Goal: Contribute content: Add original content to the website for others to see

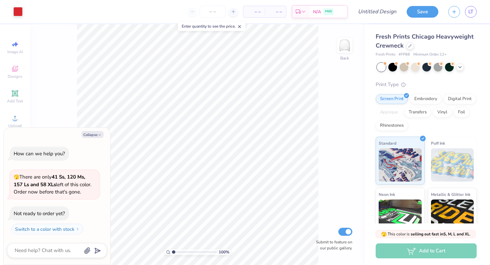
click at [412, 49] on div "Fresh Prints Chicago Heavyweight Crewneck" at bounding box center [425, 41] width 101 height 18
click at [411, 47] on div at bounding box center [409, 45] width 7 height 7
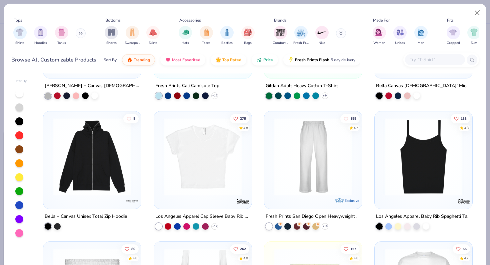
scroll to position [241, 0]
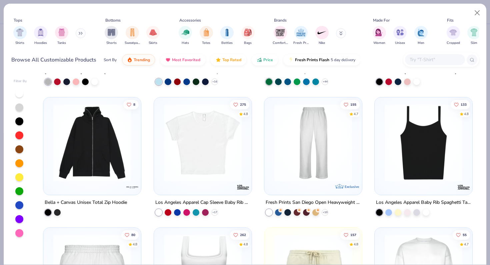
click at [217, 160] on img at bounding box center [203, 143] width 84 height 78
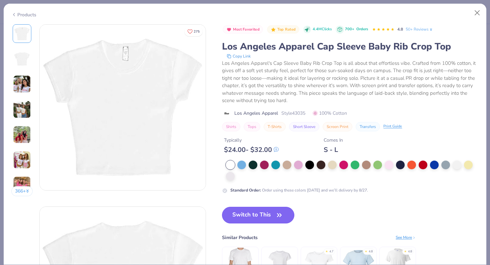
click at [257, 210] on button "Switch to This" at bounding box center [258, 215] width 72 height 17
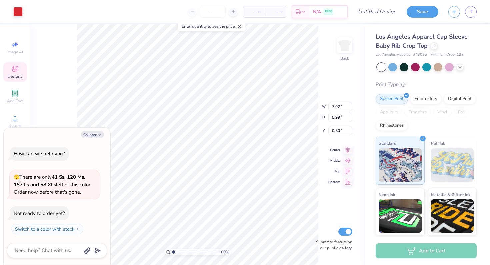
type textarea "x"
type input "3.77"
type input "3.22"
type input "3.27"
type textarea "x"
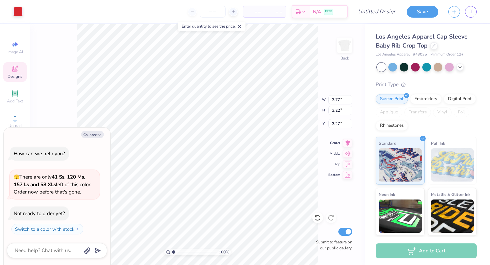
type input "3.00"
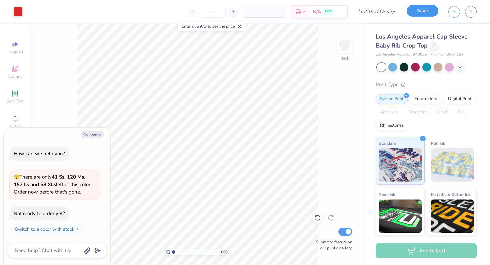
click at [417, 15] on button "Save" at bounding box center [422, 11] width 32 height 12
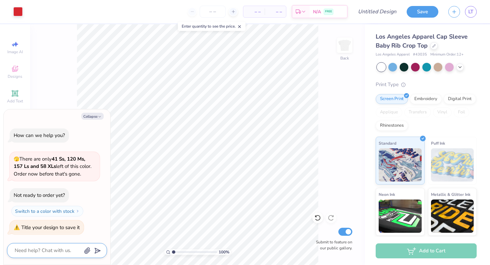
type textarea "x"
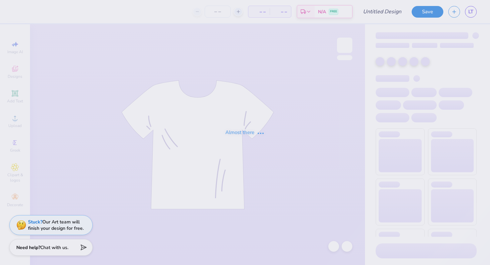
type input "Sprite Dates?"
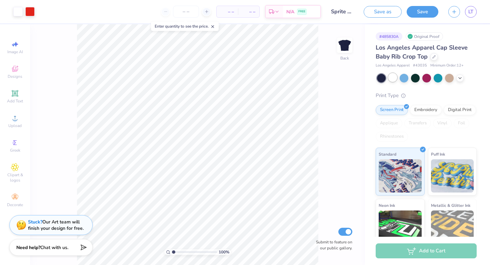
click at [391, 79] on div at bounding box center [392, 77] width 9 height 9
click at [406, 77] on div at bounding box center [403, 77] width 9 height 9
click at [417, 79] on div at bounding box center [415, 77] width 9 height 9
click at [451, 77] on div at bounding box center [449, 77] width 9 height 9
click at [460, 76] on icon at bounding box center [459, 77] width 5 height 5
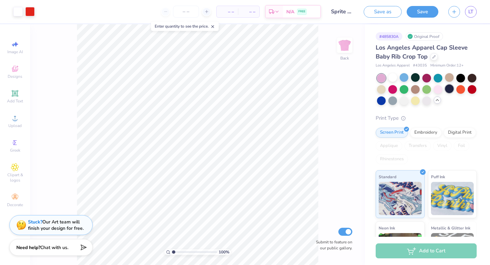
click at [451, 88] on div at bounding box center [449, 89] width 9 height 9
click at [381, 77] on div at bounding box center [381, 78] width 9 height 9
click at [414, 102] on div at bounding box center [415, 100] width 9 height 9
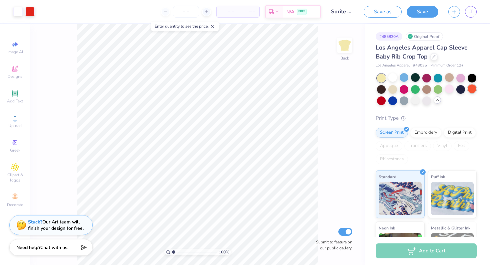
click at [474, 89] on div at bounding box center [471, 89] width 9 height 9
click at [406, 88] on div at bounding box center [403, 89] width 9 height 9
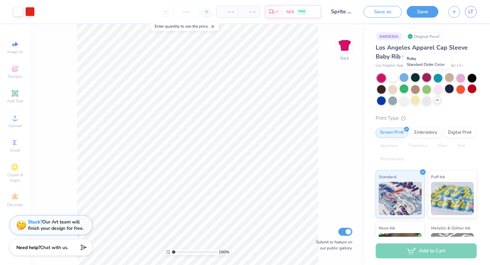
click at [428, 78] on div at bounding box center [426, 77] width 9 height 9
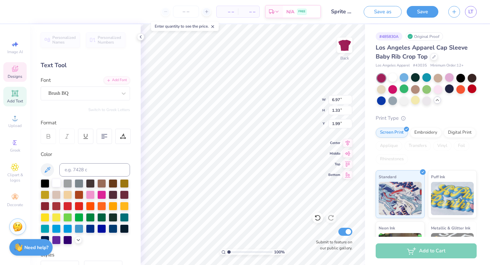
click at [55, 179] on div at bounding box center [56, 183] width 9 height 9
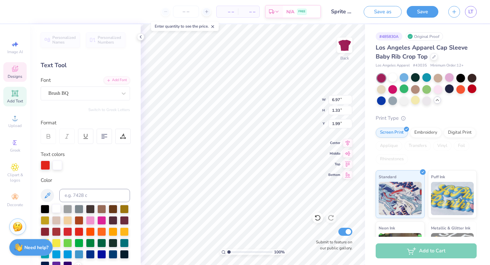
click at [56, 208] on div at bounding box center [56, 208] width 9 height 9
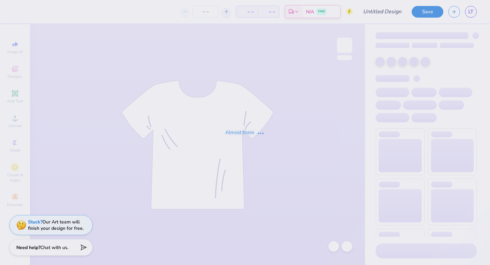
type input "SPRITE DATES??"
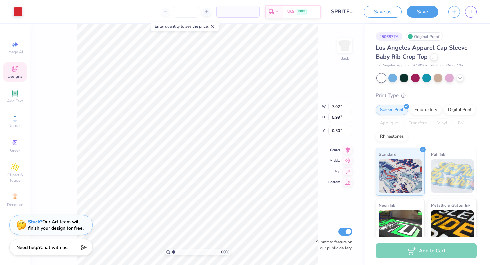
type input "3.68"
type input "3.15"
type input "3.00"
type input "4.34"
type input "3.71"
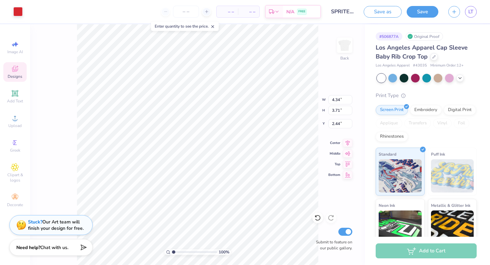
type input "3.00"
click at [436, 55] on div at bounding box center [433, 56] width 7 height 7
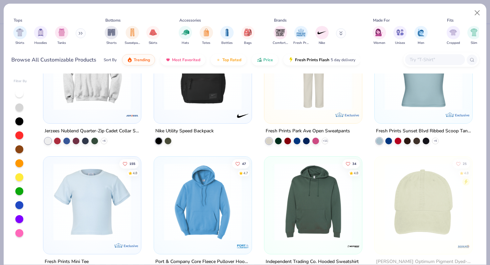
scroll to position [892, 0]
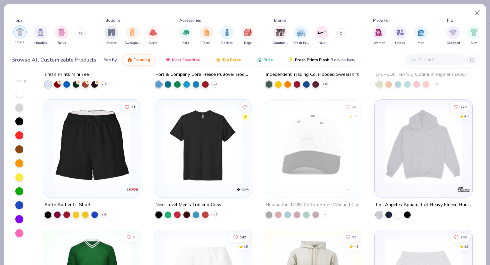
click at [22, 32] on img "filter for Shirts" at bounding box center [20, 32] width 8 height 8
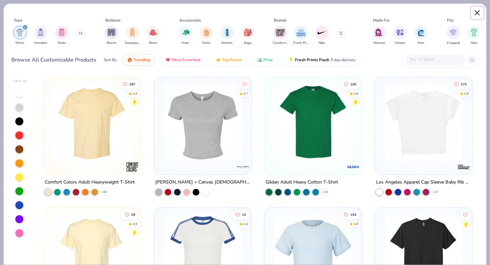
click at [478, 14] on button "Close" at bounding box center [477, 13] width 13 height 13
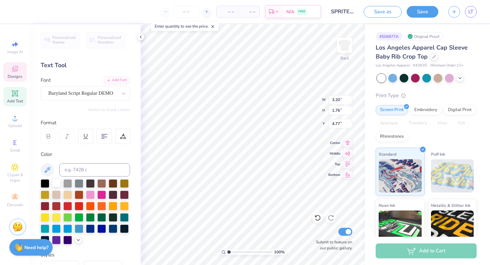
click at [58, 185] on div at bounding box center [56, 183] width 9 height 9
type input "2.39"
type input "1.37"
type input "3.77"
click at [54, 183] on div at bounding box center [56, 183] width 9 height 9
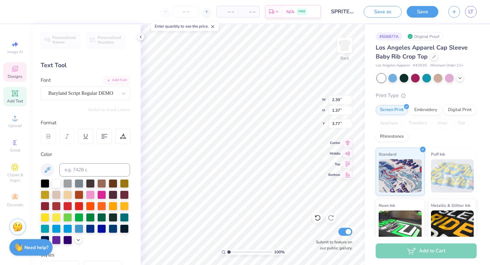
type input "4.34"
type input "3.71"
type input "3.00"
click at [55, 183] on div at bounding box center [56, 183] width 9 height 9
click at [59, 182] on div at bounding box center [56, 183] width 9 height 9
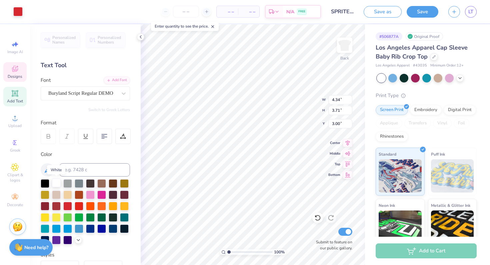
click at [59, 182] on div at bounding box center [56, 183] width 9 height 9
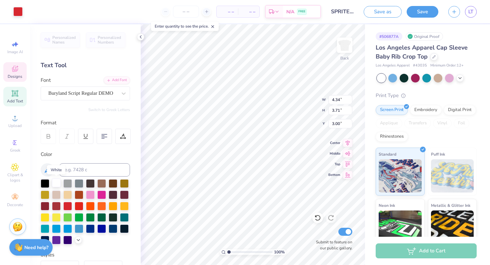
click at [59, 182] on div at bounding box center [56, 183] width 9 height 9
click at [461, 80] on div at bounding box center [459, 77] width 7 height 7
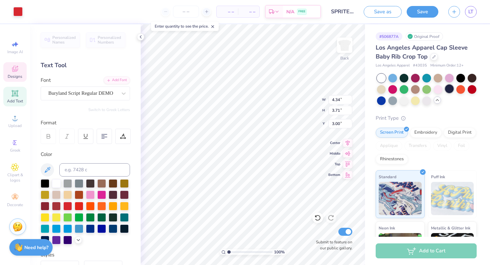
click at [450, 88] on div at bounding box center [449, 89] width 9 height 9
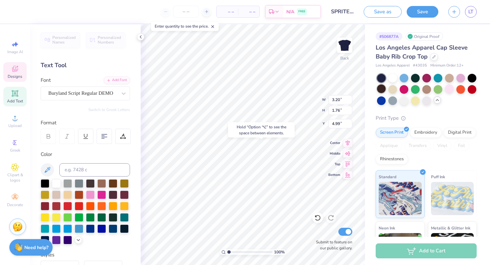
type input "4.99"
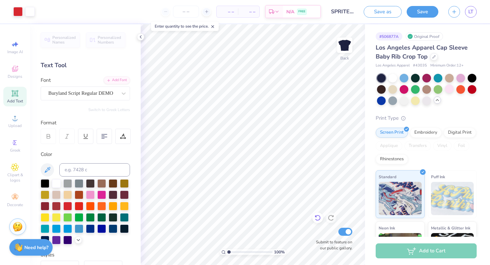
click at [318, 217] on icon at bounding box center [317, 218] width 7 height 7
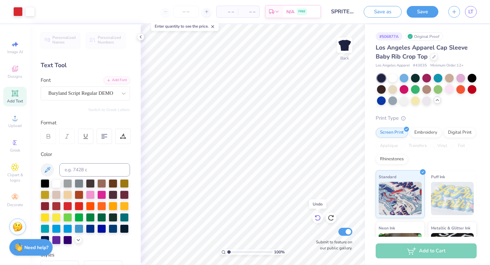
click at [318, 217] on icon at bounding box center [317, 218] width 7 height 7
click at [318, 218] on icon at bounding box center [317, 218] width 7 height 7
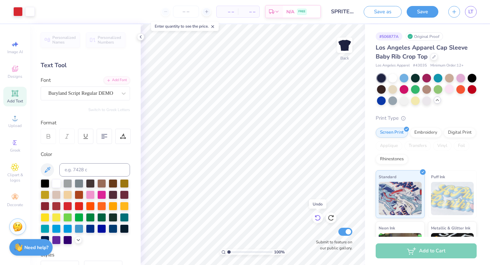
click at [318, 218] on icon at bounding box center [317, 218] width 7 height 7
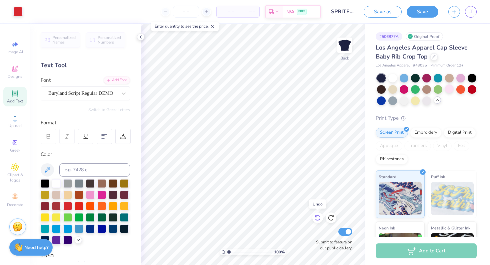
click at [318, 218] on icon at bounding box center [317, 218] width 7 height 7
type input "4.53"
type input "3.87"
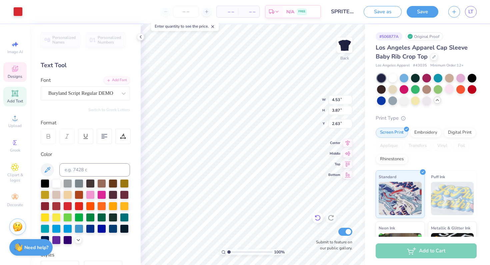
type input "3.00"
click at [60, 182] on div at bounding box center [56, 183] width 9 height 9
click at [59, 185] on div at bounding box center [56, 183] width 9 height 9
click at [55, 183] on div at bounding box center [56, 183] width 9 height 9
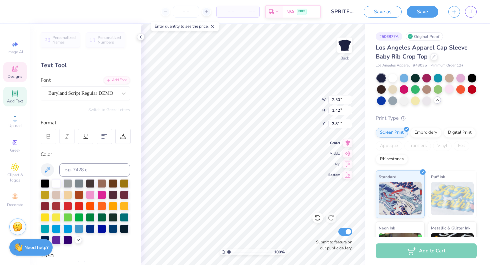
type input "2.50"
type input "1.42"
type input "3.81"
click at [56, 182] on div at bounding box center [56, 183] width 9 height 9
type input "4.53"
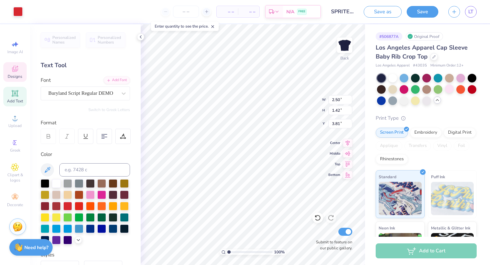
type input "3.87"
type input "3.00"
click at [55, 183] on div at bounding box center [56, 183] width 9 height 9
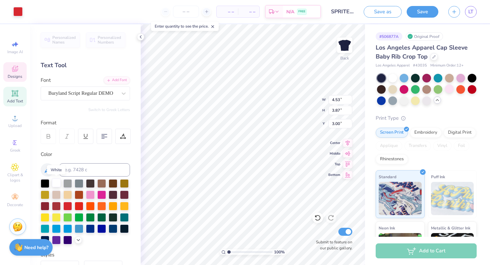
click at [55, 183] on div at bounding box center [56, 183] width 9 height 9
click at [80, 113] on div "Personalized Names Personalized Numbers Text Tool Add Font Font Buryland Script…" at bounding box center [85, 144] width 111 height 241
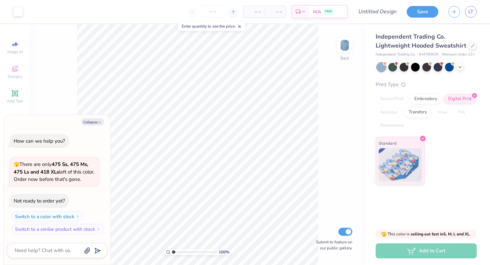
click at [473, 49] on div "Independent Trading Co. Lightweight Hooded Sweatshirt" at bounding box center [425, 41] width 101 height 18
click at [472, 48] on div at bounding box center [472, 45] width 7 height 7
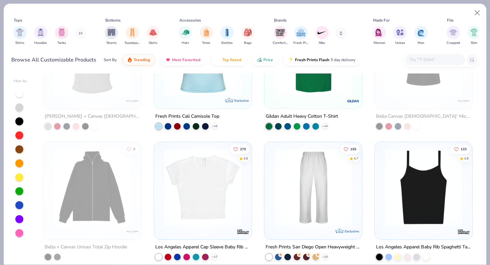
scroll to position [200, 0]
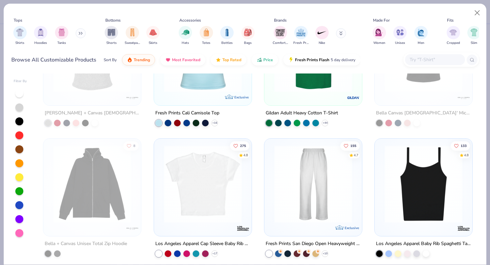
click at [205, 202] on img at bounding box center [203, 184] width 84 height 78
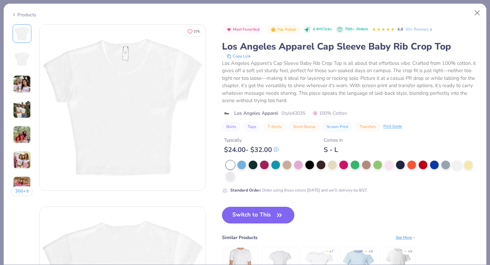
click at [258, 218] on button "Switch to This" at bounding box center [258, 215] width 72 height 17
type textarea "x"
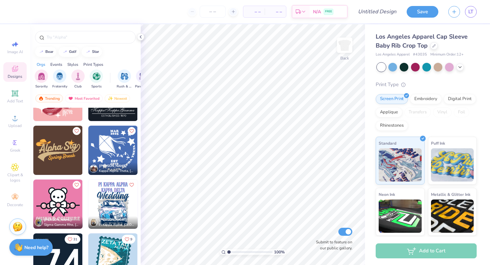
scroll to position [4240, 0]
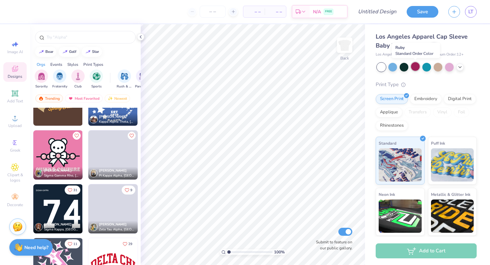
click at [413, 63] on div at bounding box center [415, 66] width 9 height 9
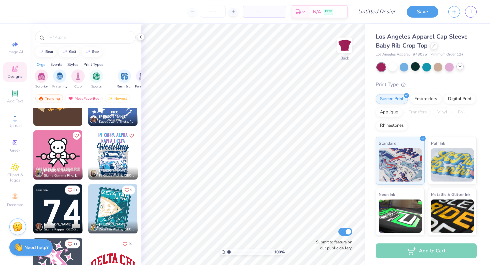
click at [459, 69] on icon at bounding box center [459, 66] width 5 height 5
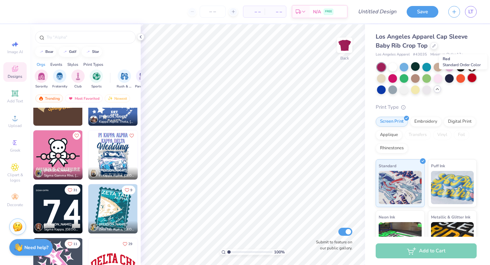
click at [474, 79] on div at bounding box center [471, 78] width 9 height 9
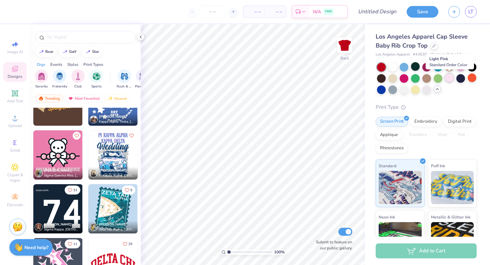
click at [449, 80] on div at bounding box center [449, 78] width 9 height 9
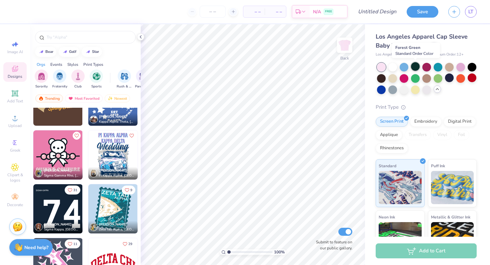
click at [415, 67] on div at bounding box center [415, 66] width 9 height 9
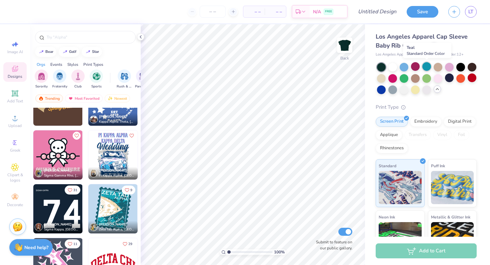
click at [427, 69] on div at bounding box center [426, 66] width 9 height 9
click at [437, 70] on div at bounding box center [437, 66] width 9 height 9
click at [451, 69] on div at bounding box center [449, 66] width 9 height 9
click at [463, 69] on div at bounding box center [460, 66] width 9 height 9
click at [474, 66] on div at bounding box center [471, 66] width 9 height 9
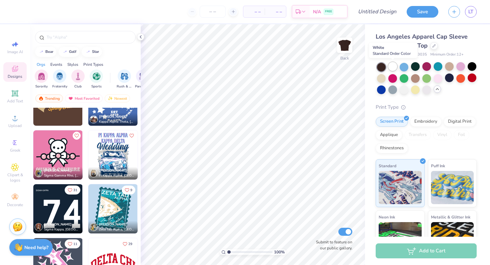
click at [391, 66] on div at bounding box center [392, 66] width 9 height 9
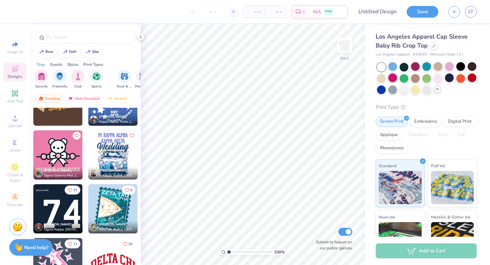
click at [390, 80] on div at bounding box center [392, 78] width 9 height 9
click at [432, 64] on div at bounding box center [427, 78] width 100 height 31
click at [429, 64] on div at bounding box center [426, 66] width 9 height 9
click at [390, 69] on div at bounding box center [392, 66] width 9 height 9
click at [11, 150] on span "Greek" at bounding box center [15, 150] width 10 height 5
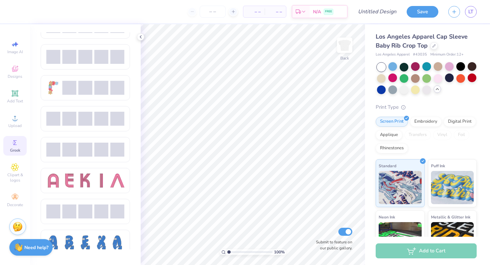
scroll to position [484, 0]
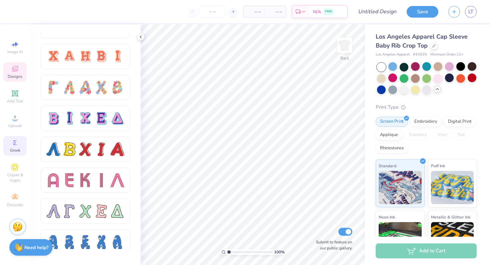
click at [17, 75] on span "Designs" at bounding box center [15, 76] width 15 height 5
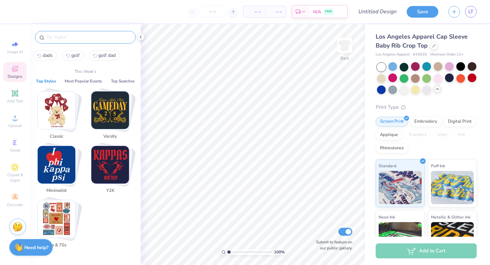
click at [73, 39] on input "text" at bounding box center [88, 37] width 85 height 7
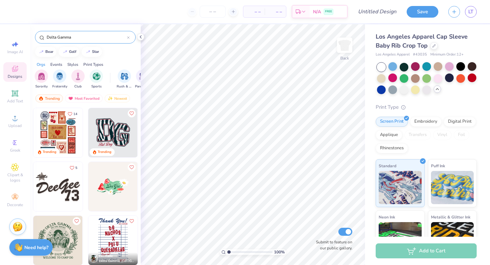
type input "Delta Gamma"
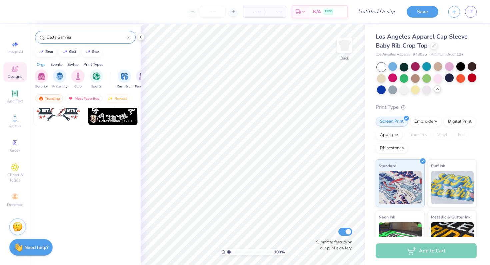
scroll to position [2692, 0]
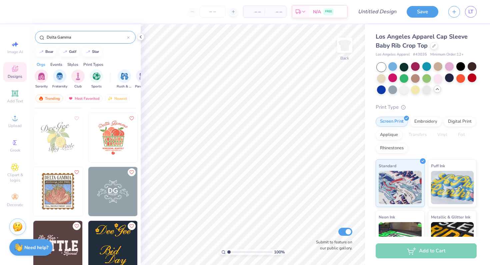
click at [34, 76] on div "Sorority Fraternity Club Sports Rush & Bid Parent's Weekend Game Day Philanthro…" at bounding box center [85, 80] width 111 height 25
click at [38, 77] on img "filter for Sorority" at bounding box center [42, 76] width 8 height 8
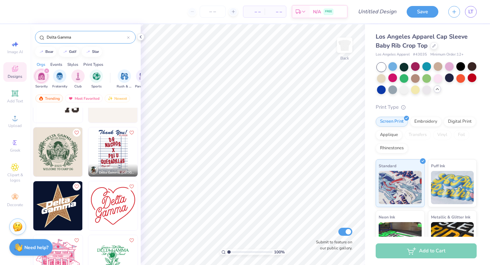
scroll to position [89, 0]
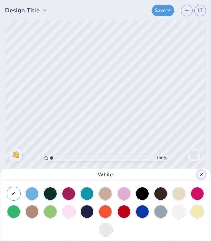
click at [201, 173] on button "Close" at bounding box center [201, 175] width 8 height 8
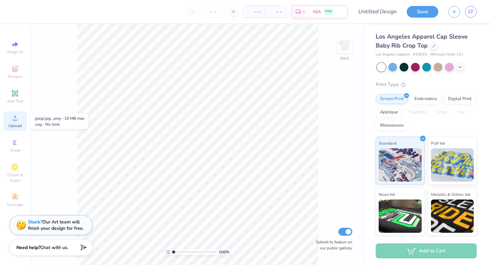
click at [14, 123] on span "Upload" at bounding box center [14, 125] width 13 height 5
click at [15, 122] on circle at bounding box center [15, 121] width 4 height 4
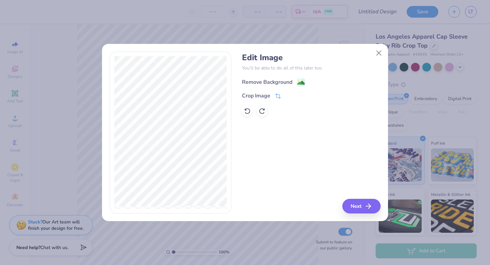
click at [300, 82] on image at bounding box center [300, 82] width 7 height 7
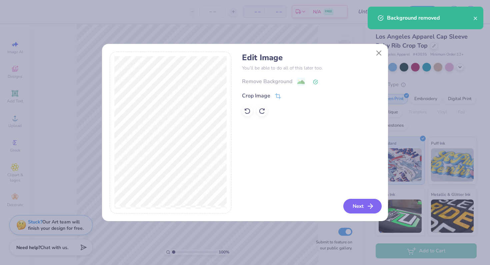
click at [355, 205] on button "Next" at bounding box center [362, 206] width 38 height 15
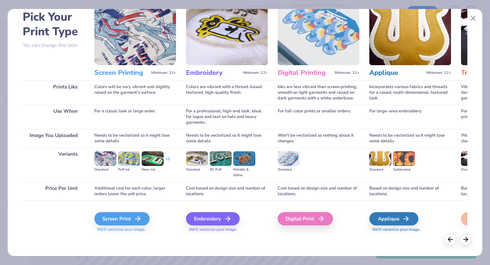
scroll to position [33, 0]
click at [117, 220] on div "Screen Print" at bounding box center [122, 219] width 55 height 13
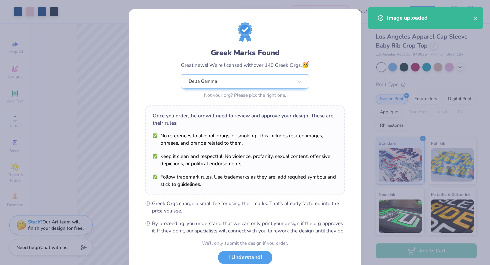
click at [210, 155] on body "Art colors – – Per Item – – Total Est. Delivery N/A FREE Design Title Save LT I…" at bounding box center [245, 132] width 490 height 265
type input "3.00"
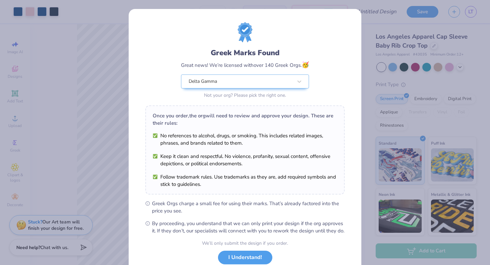
scroll to position [46, 0]
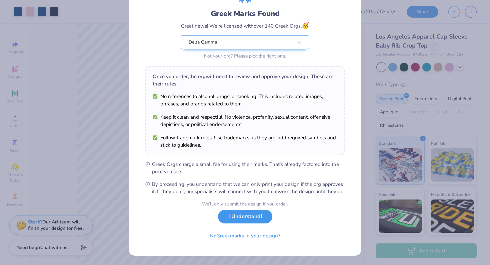
click at [241, 222] on button "I Understand!" at bounding box center [245, 217] width 54 height 14
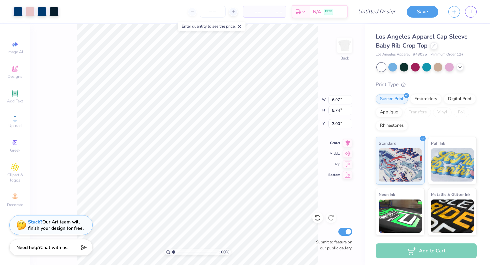
scroll to position [0, 0]
type input "4.34"
type input "3.57"
type input "3.00"
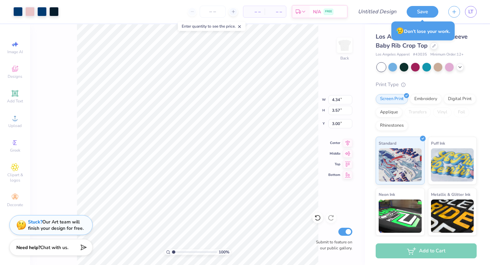
type input "5.08"
type input "4.18"
type input "3.00"
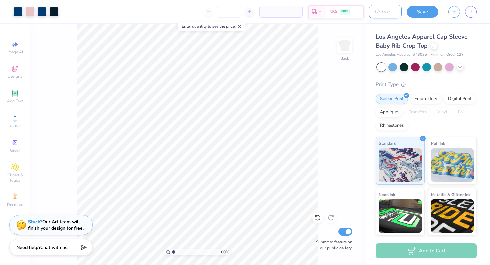
click at [381, 13] on input "Design Title" at bounding box center [385, 11] width 33 height 13
type input "Sprite Dates"
click at [432, 13] on button "Save" at bounding box center [422, 11] width 32 height 12
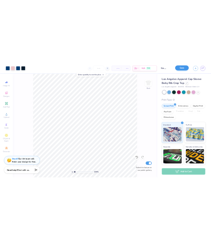
scroll to position [0, 0]
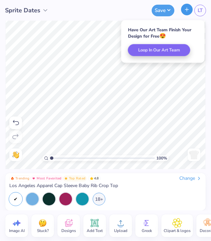
click at [189, 10] on icon "button" at bounding box center [187, 10] width 6 height 6
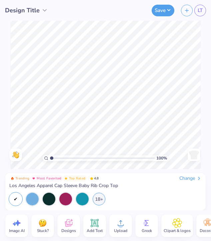
click at [115, 224] on div "Upload" at bounding box center [120, 225] width 23 height 23
click at [117, 227] on icon at bounding box center [121, 223] width 10 height 10
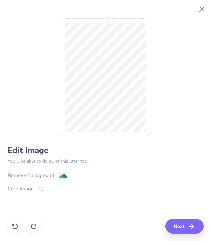
click at [64, 173] on image at bounding box center [62, 176] width 7 height 7
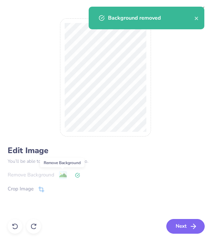
click at [183, 226] on button "Next" at bounding box center [185, 226] width 38 height 15
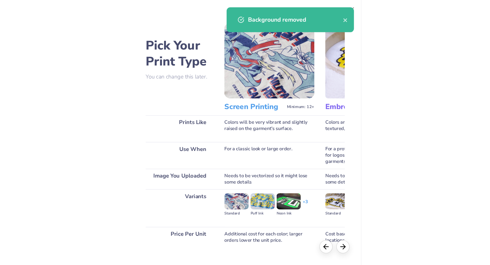
scroll to position [40, 0]
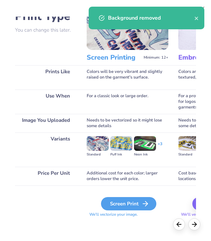
click at [132, 206] on div "Screen Print" at bounding box center [128, 203] width 55 height 13
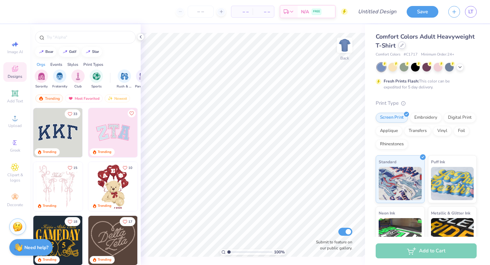
click at [402, 47] on div at bounding box center [401, 45] width 7 height 7
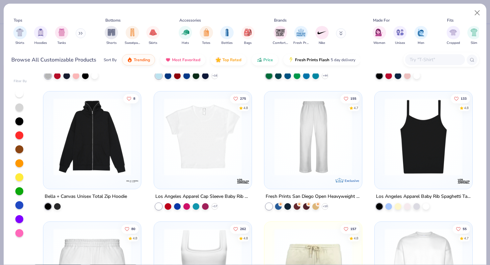
scroll to position [253, 0]
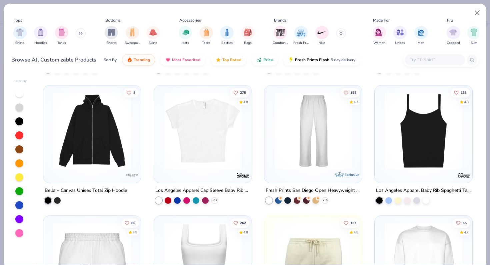
click at [182, 139] on div "287 4.9 Comfort Colors Adult Heavyweight T-Shirt + 60 68 4.8 Exclusive Fresh Pr…" at bounding box center [258, 169] width 442 height 191
click at [182, 142] on img at bounding box center [203, 131] width 84 height 78
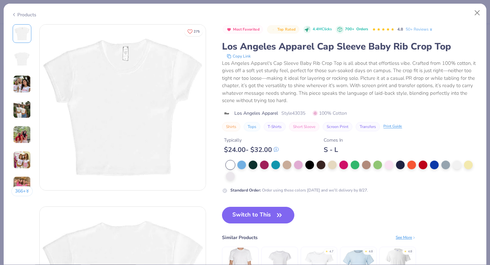
click at [278, 219] on icon "button" at bounding box center [278, 215] width 9 height 9
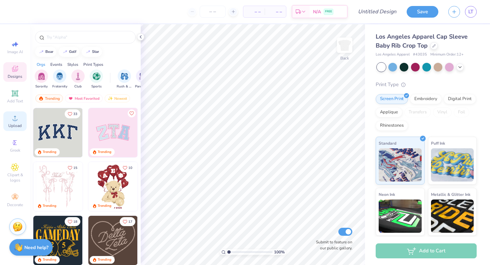
click at [19, 125] on span "Upload" at bounding box center [14, 125] width 13 height 5
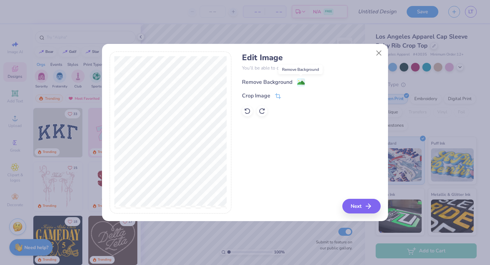
click at [300, 85] on image at bounding box center [300, 82] width 7 height 7
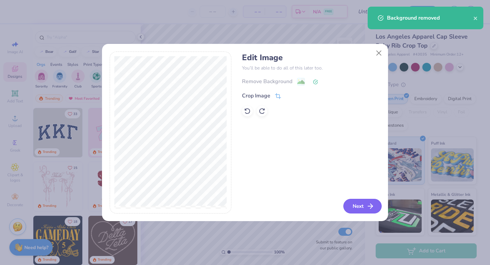
click at [368, 206] on icon "button" at bounding box center [370, 206] width 8 height 8
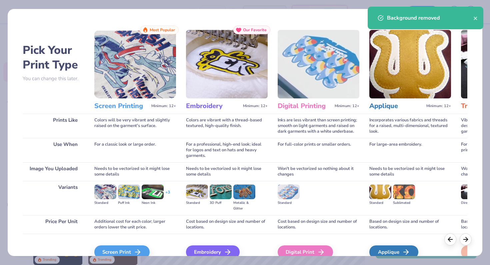
scroll to position [33, 0]
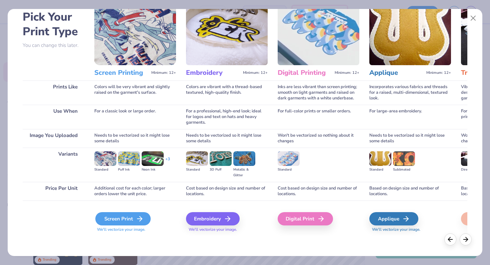
click at [143, 218] on icon at bounding box center [140, 219] width 8 height 8
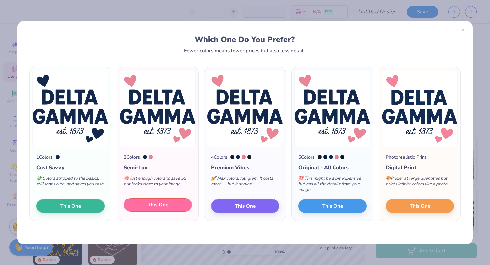
click at [170, 207] on button "This One" at bounding box center [158, 205] width 68 height 14
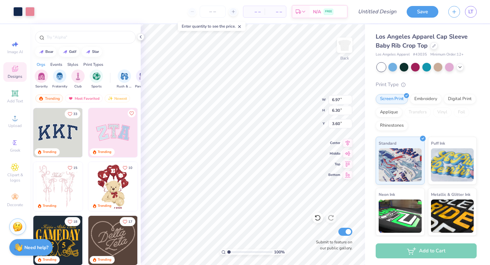
type input "3.00"
type input "5.41"
type input "4.89"
type input "3.00"
type input "2.42"
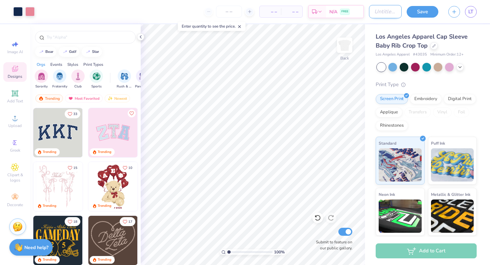
click at [386, 14] on input "Design Title" at bounding box center [385, 11] width 33 height 13
type input "sprite dates"
click at [409, 11] on button "Save" at bounding box center [422, 11] width 32 height 12
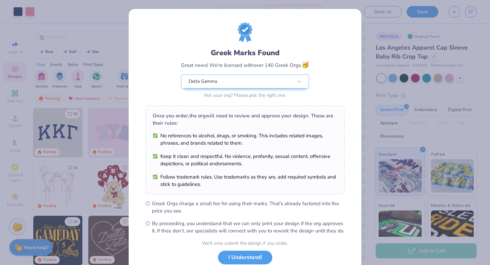
scroll to position [46, 0]
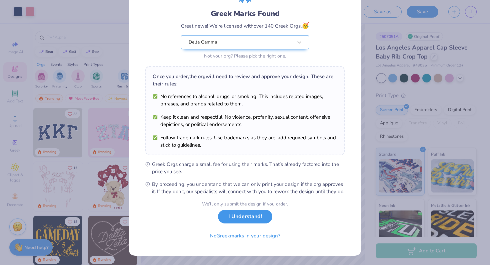
click at [261, 216] on button "I Understand!" at bounding box center [245, 217] width 54 height 14
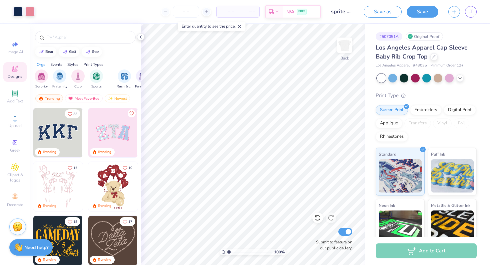
scroll to position [0, 0]
